Goal: Task Accomplishment & Management: Manage account settings

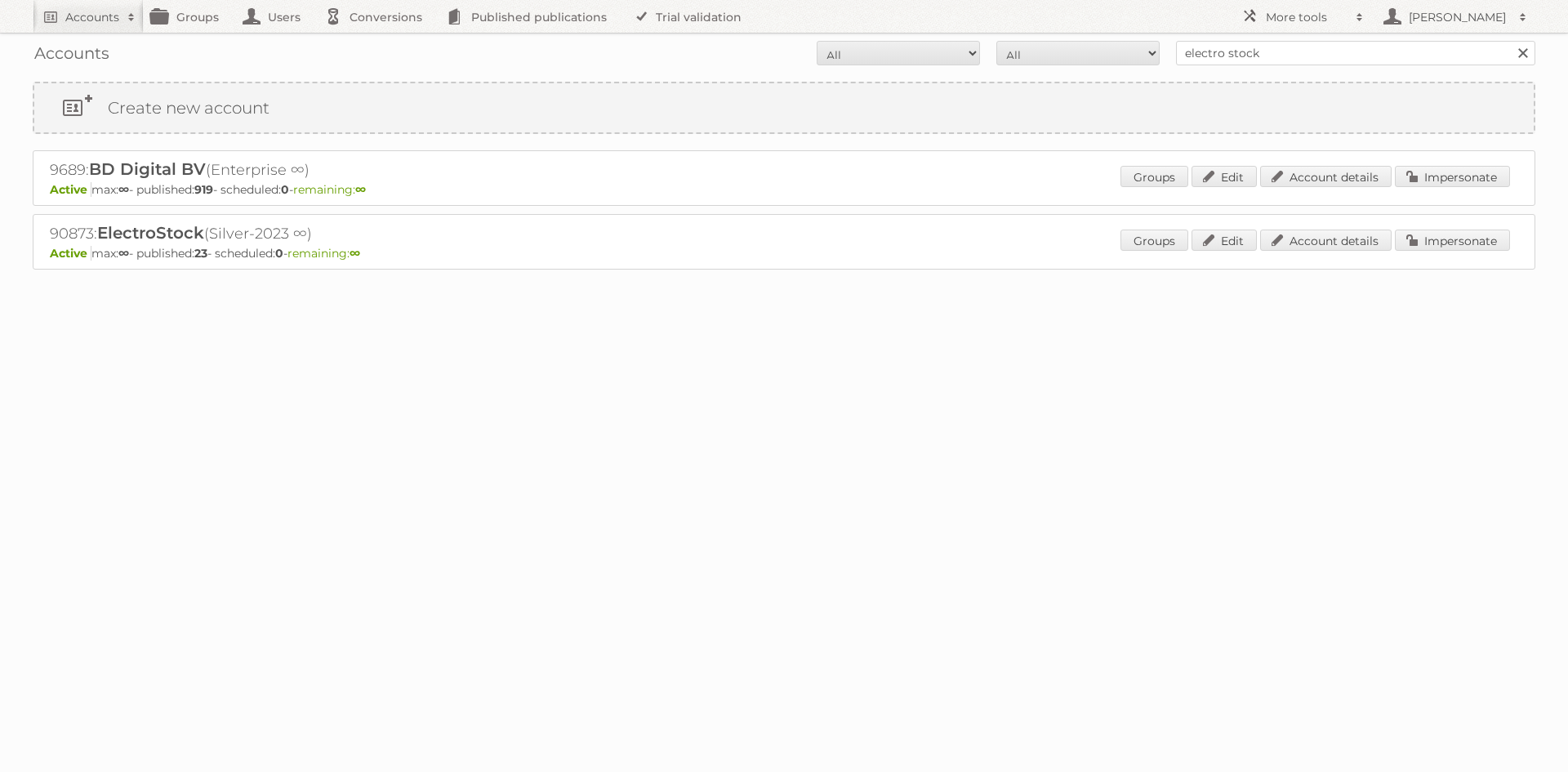
click at [1232, 52] on input "electro stock" at bounding box center [1355, 53] width 359 height 25
type input "online drogist"
click at [1510, 41] on input "Search" at bounding box center [1522, 53] width 25 height 25
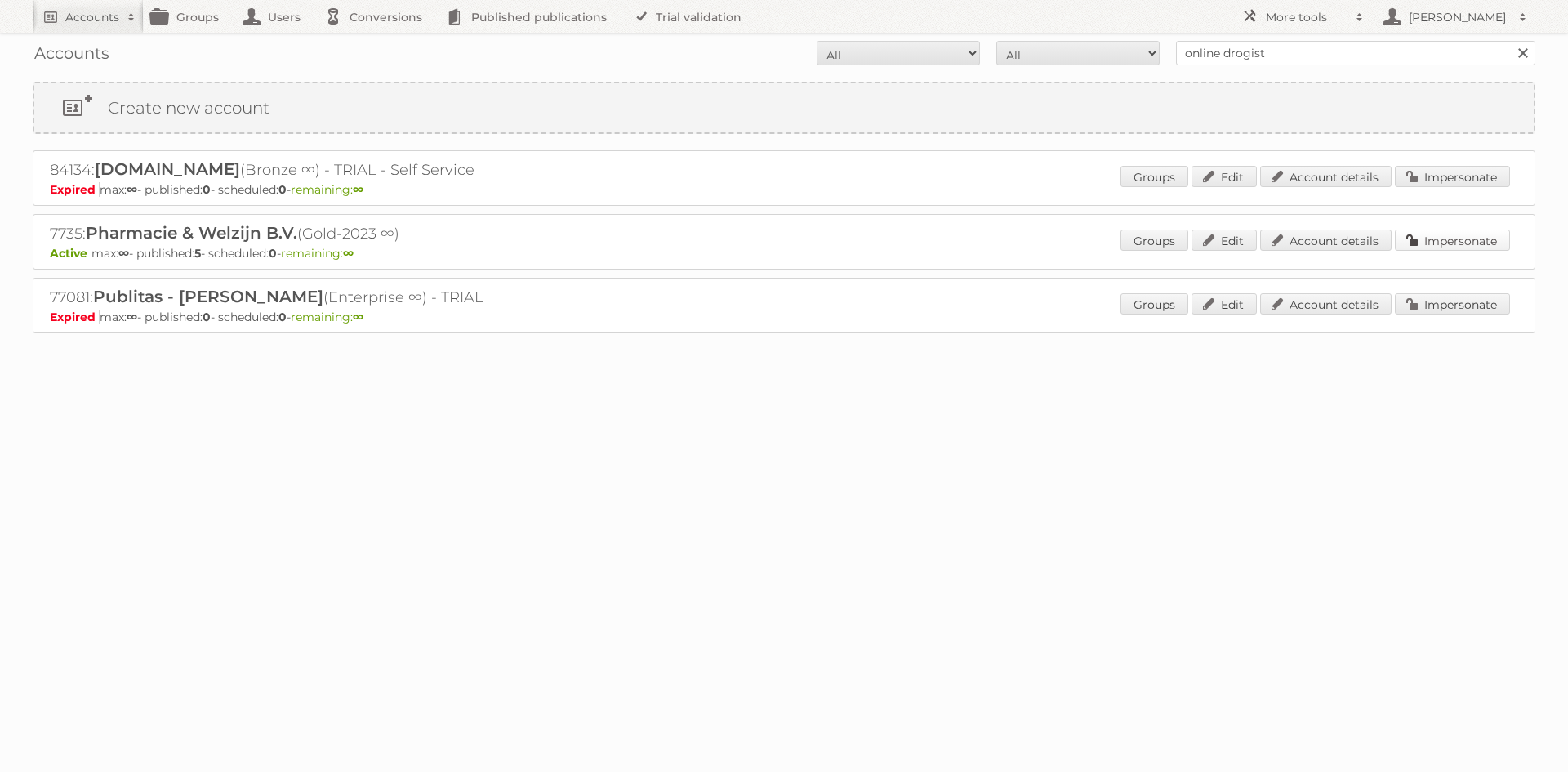
click at [1440, 242] on link "Impersonate" at bounding box center [1452, 240] width 115 height 21
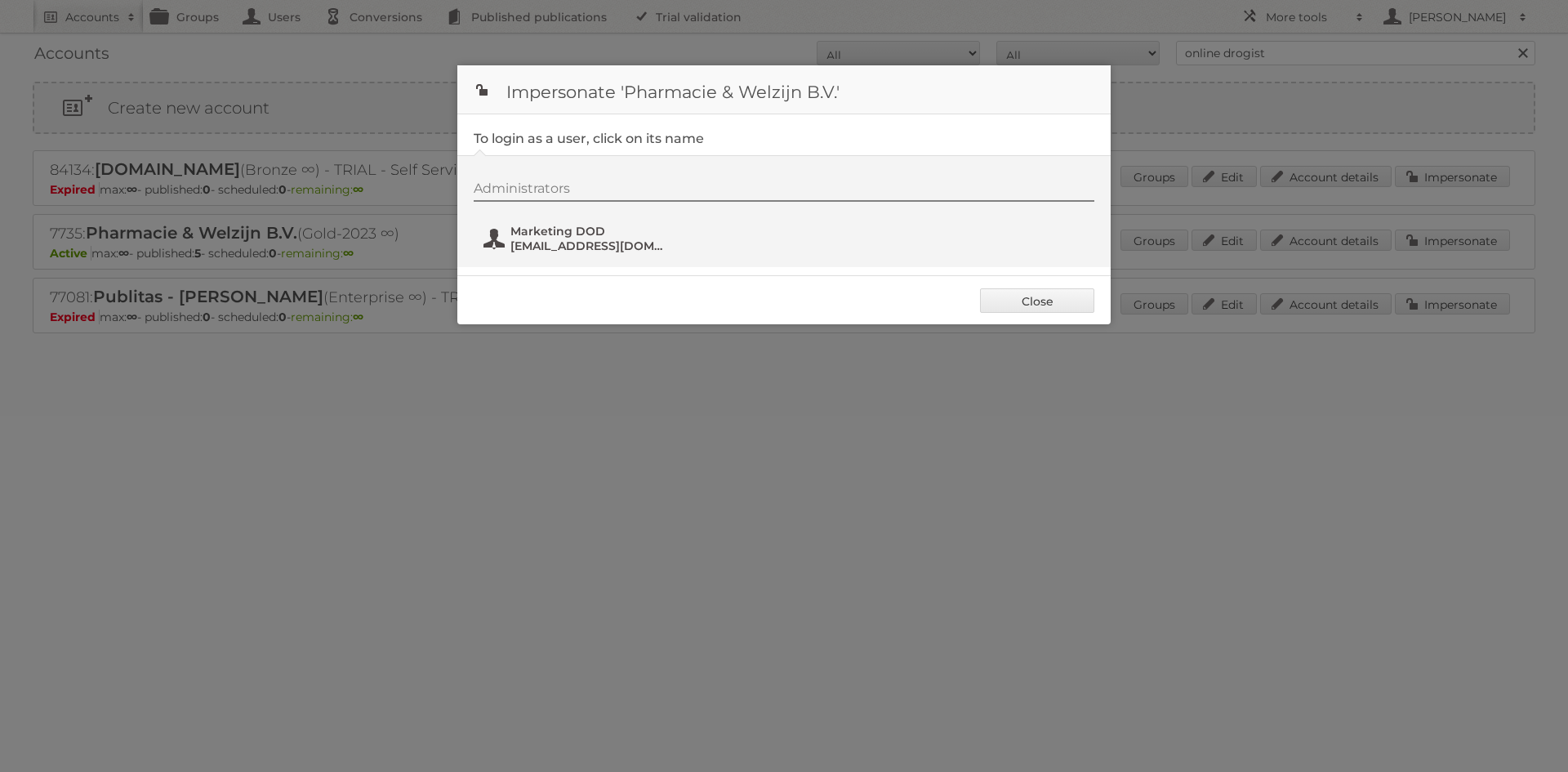
click at [563, 236] on span "Marketing DOD" at bounding box center [590, 231] width 159 height 15
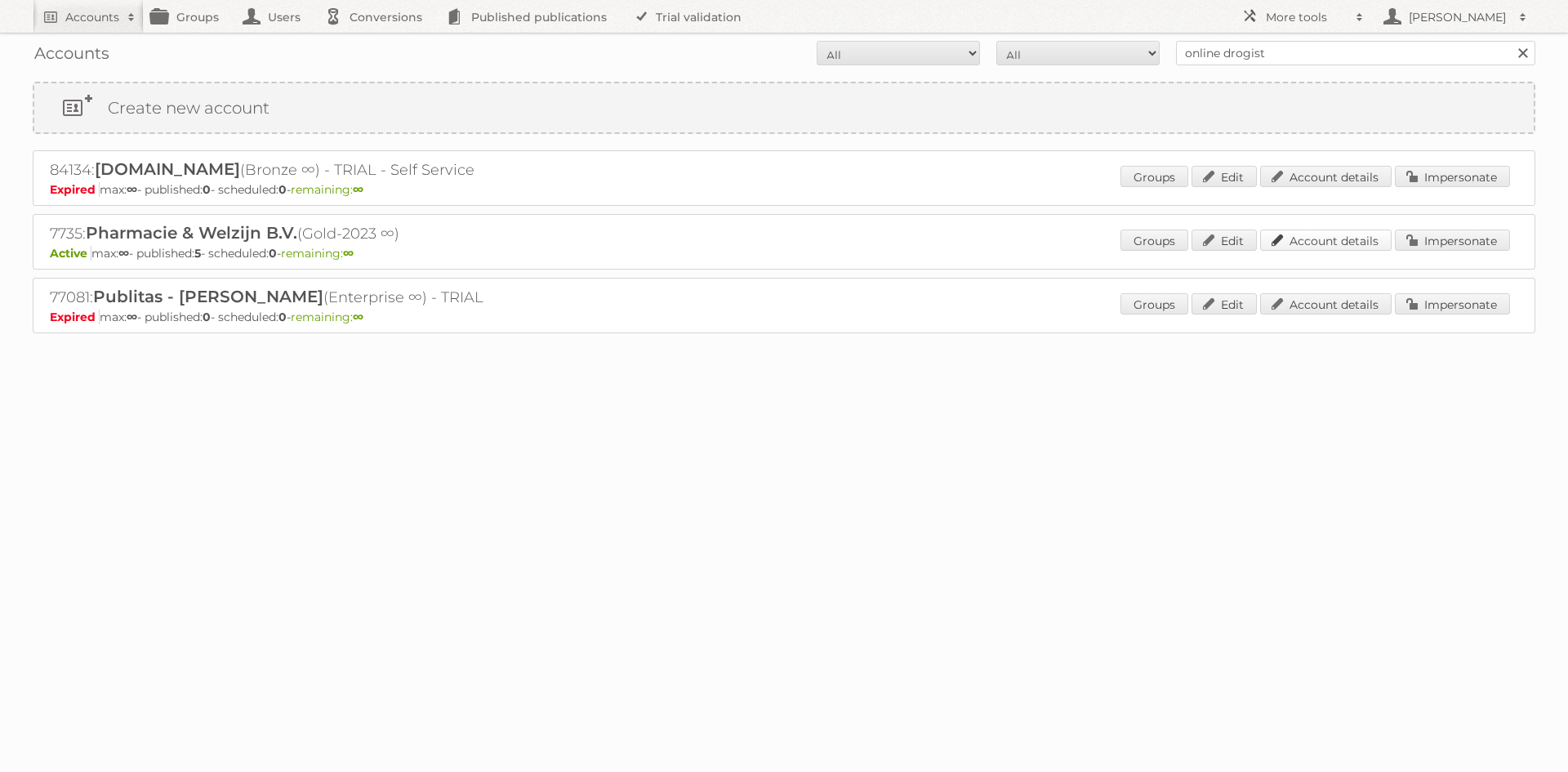
click at [1323, 241] on link "Account details" at bounding box center [1326, 240] width 132 height 21
